Goal: Task Accomplishment & Management: Manage account settings

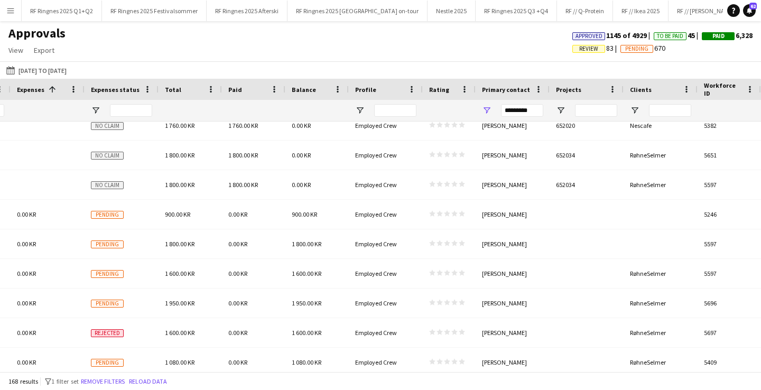
scroll to position [0, 1157]
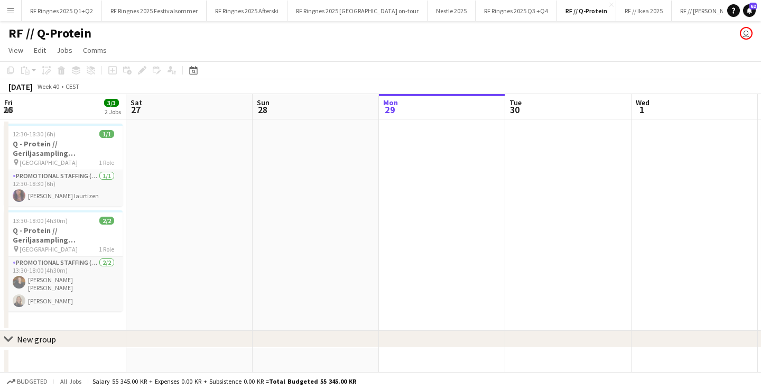
scroll to position [0, 424]
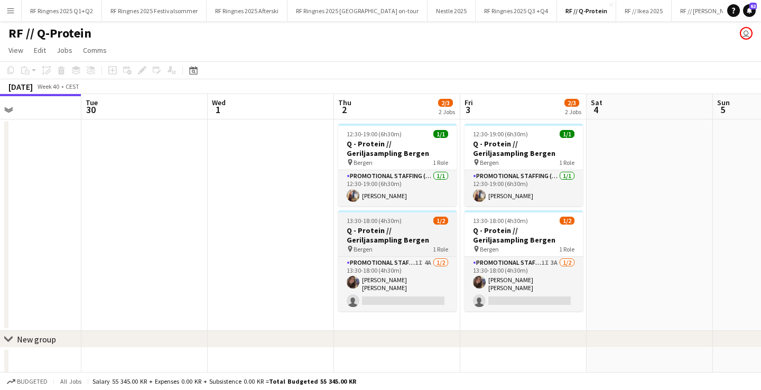
click at [399, 238] on h3 "Q - Protein // Geriljasampling Bergen" at bounding box center [397, 235] width 118 height 19
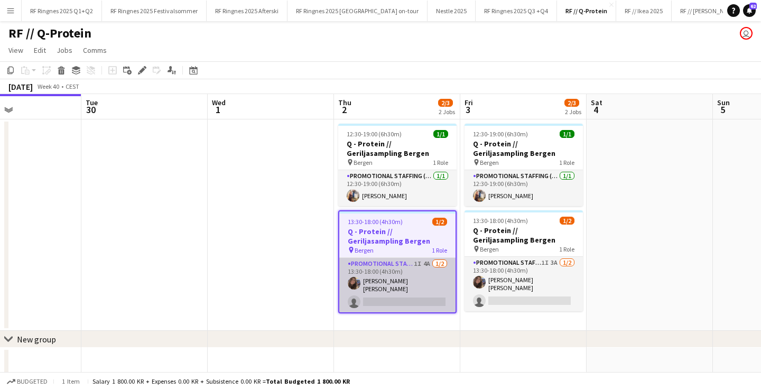
click at [383, 280] on app-card-role "Promotional Staffing (Brand Ambassadors) 1I 4A 1/2 13:30-18:00 (4h30m) Rebecka …" at bounding box center [397, 285] width 116 height 54
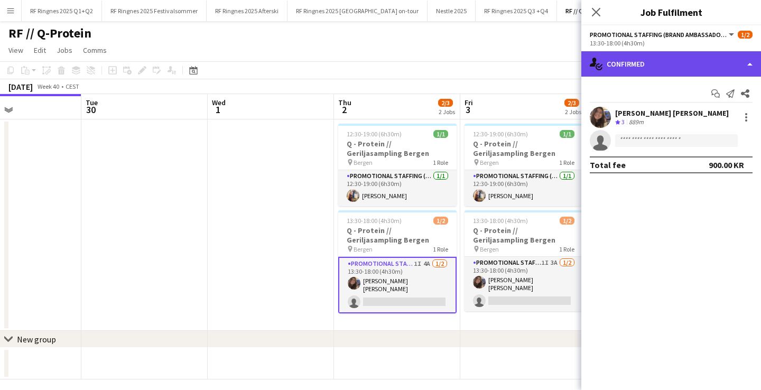
click at [634, 59] on div "single-neutral-actions-check-2 Confirmed" at bounding box center [671, 63] width 180 height 25
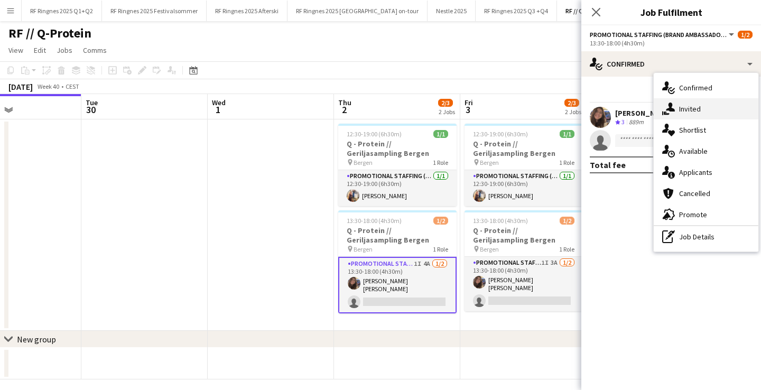
click at [692, 113] on span "Invited" at bounding box center [690, 109] width 22 height 10
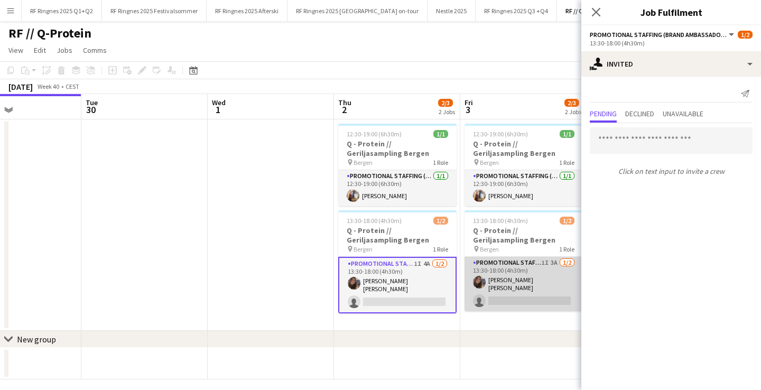
click at [501, 291] on app-card-role "Promotional Staffing (Brand Ambassadors) 1I 3A 1/2 13:30-18:00 (4h30m) Rebecka …" at bounding box center [523, 284] width 118 height 54
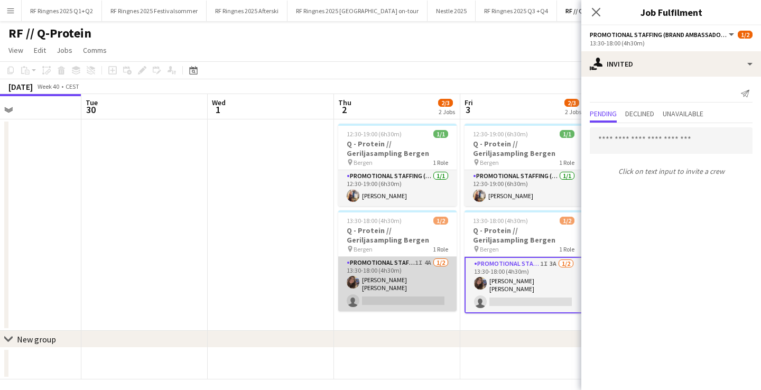
click at [426, 277] on app-card-role "Promotional Staffing (Brand Ambassadors) 1I 4A 1/2 13:30-18:00 (4h30m) Rebecka …" at bounding box center [397, 284] width 118 height 54
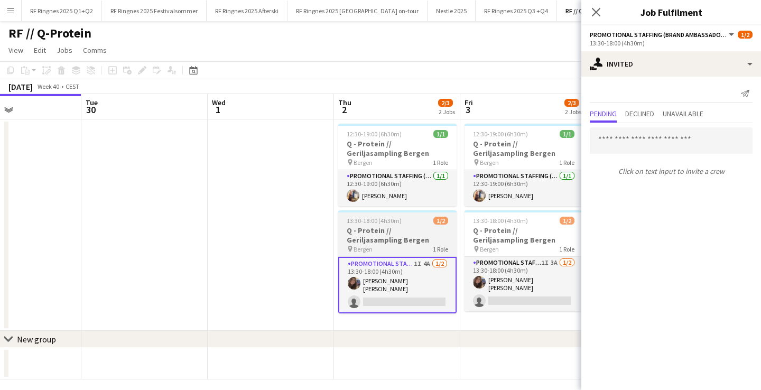
click at [404, 214] on app-job-card "13:30-18:00 (4h30m) 1/2 Q - Protein // Geriljasampling Bergen pin Bergen 1 Role…" at bounding box center [397, 261] width 118 height 103
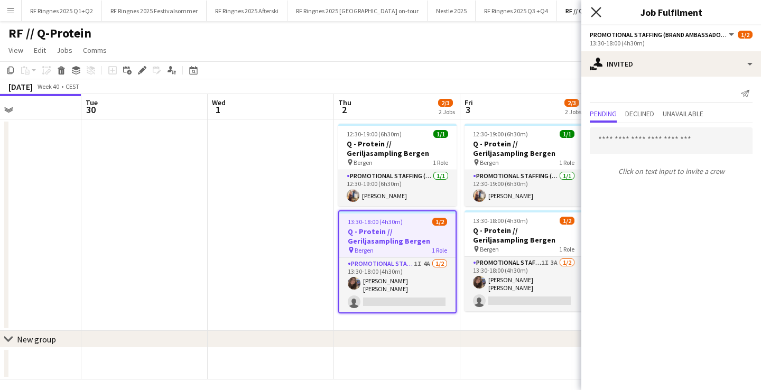
click at [595, 12] on icon at bounding box center [596, 12] width 10 height 10
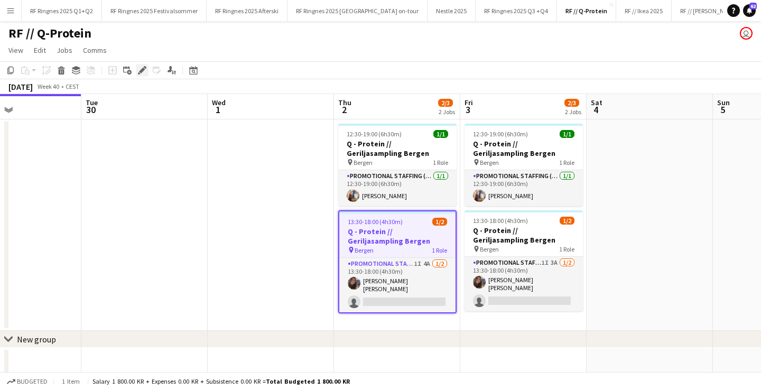
click at [141, 71] on icon at bounding box center [142, 71] width 6 height 6
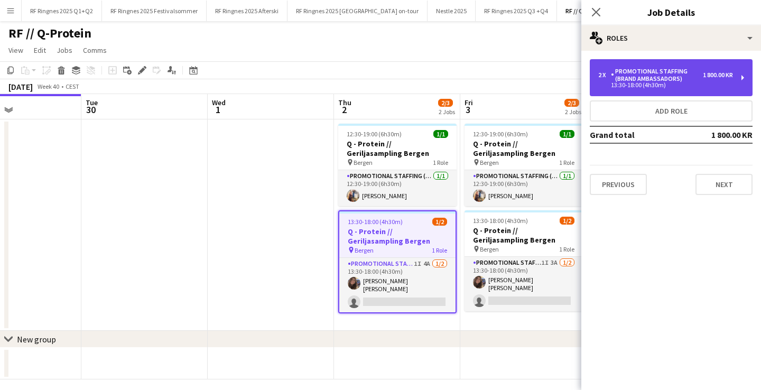
click at [640, 78] on div "Promotional Staffing (Brand Ambassadors)" at bounding box center [657, 75] width 92 height 15
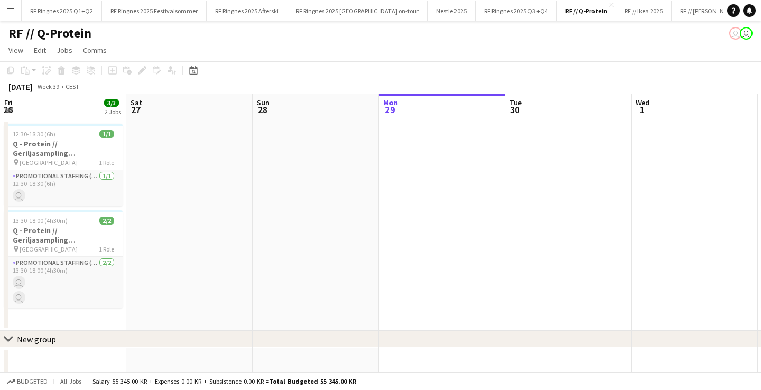
scroll to position [0, 253]
